Goal: Information Seeking & Learning: Find specific page/section

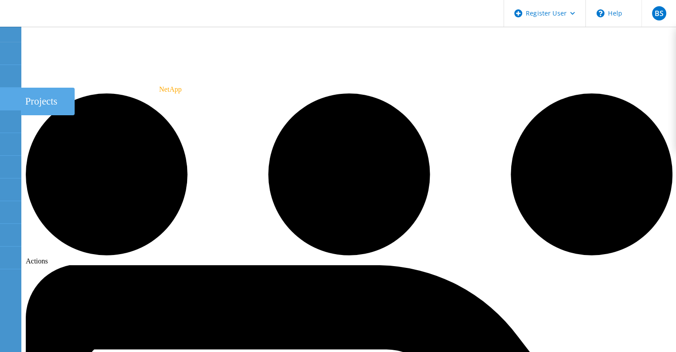
click at [9, 101] on div at bounding box center [10, 100] width 11 height 10
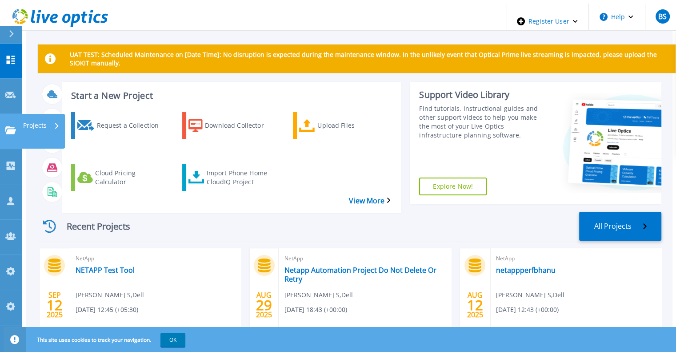
click at [0, 114] on link "Projects Projects" at bounding box center [11, 131] width 22 height 35
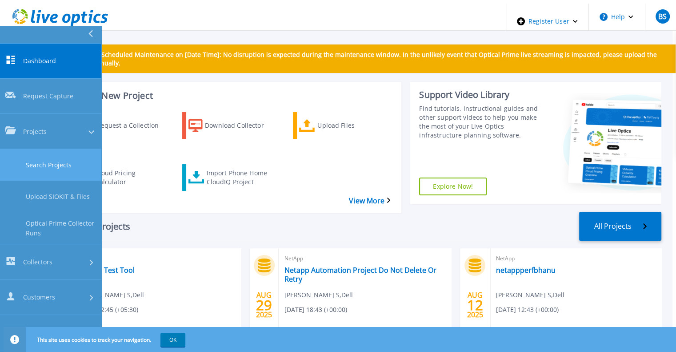
click at [33, 149] on link "Search Projects" at bounding box center [50, 165] width 101 height 32
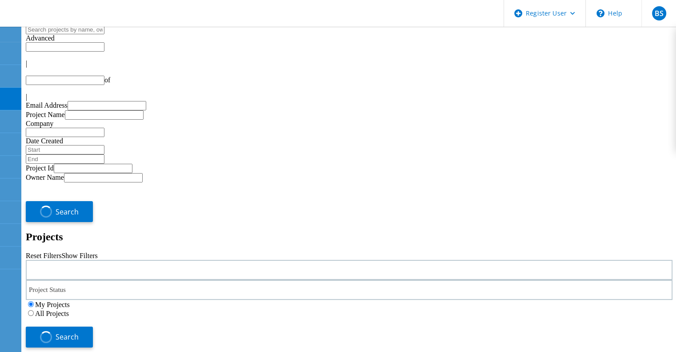
type input "1"
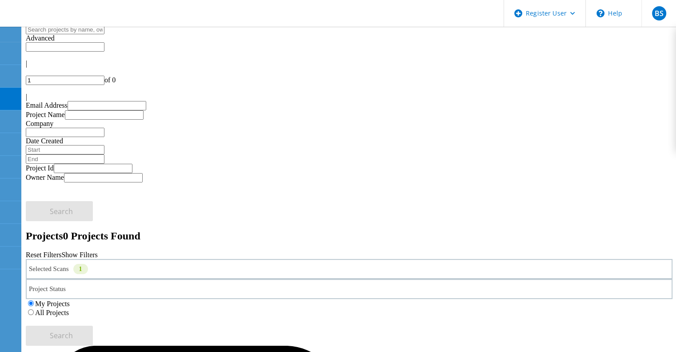
click at [174, 259] on div "Selected Scans 1" at bounding box center [349, 269] width 647 height 20
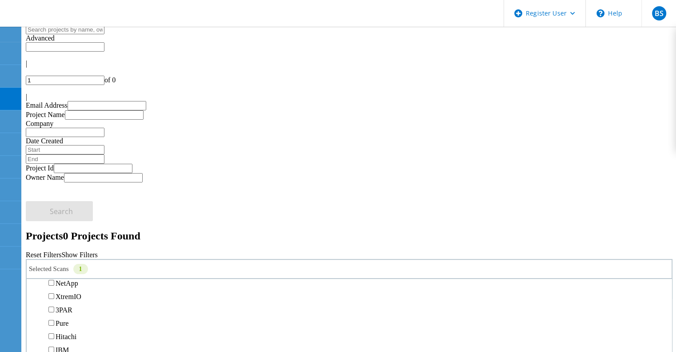
scroll to position [277, 0]
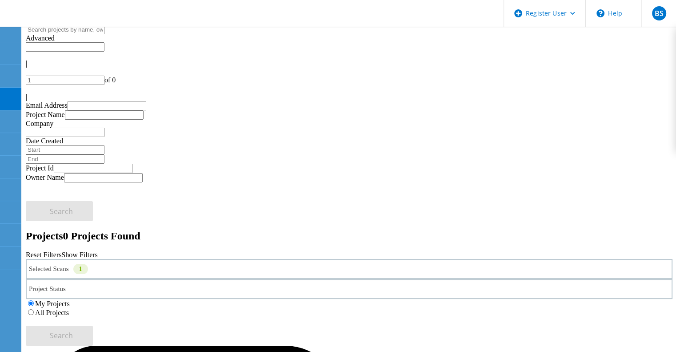
click at [69, 309] on label "All Projects" at bounding box center [52, 313] width 34 height 8
click at [34, 309] on input "All Projects" at bounding box center [31, 312] width 6 height 6
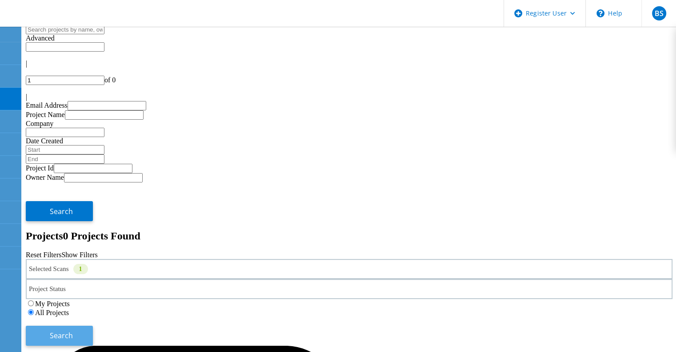
click at [93, 325] on button "Search" at bounding box center [59, 335] width 67 height 20
